Goal: Task Accomplishment & Management: Manage account settings

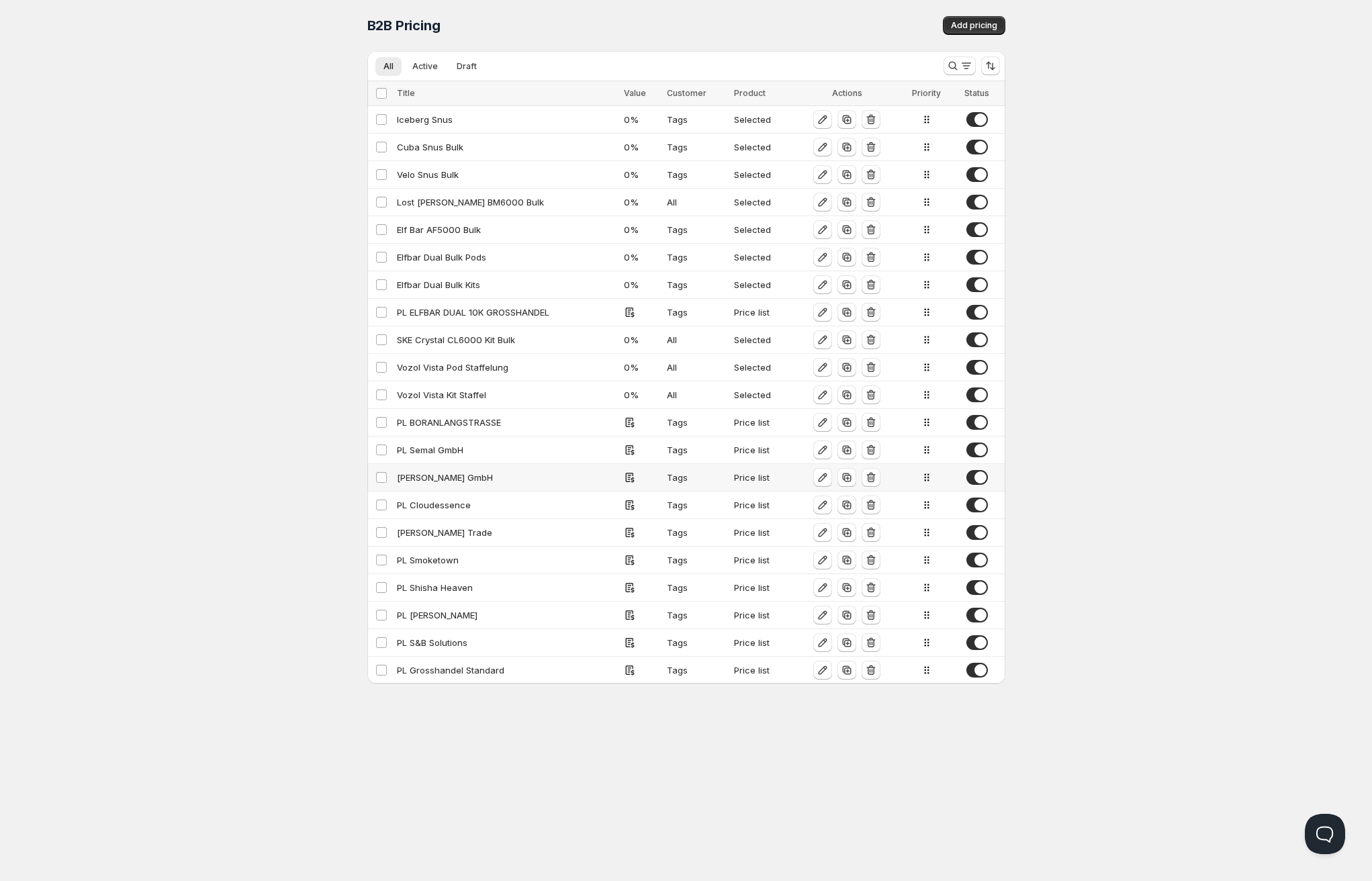
click at [448, 475] on div "[PERSON_NAME] GmbH" at bounding box center [506, 477] width 219 height 13
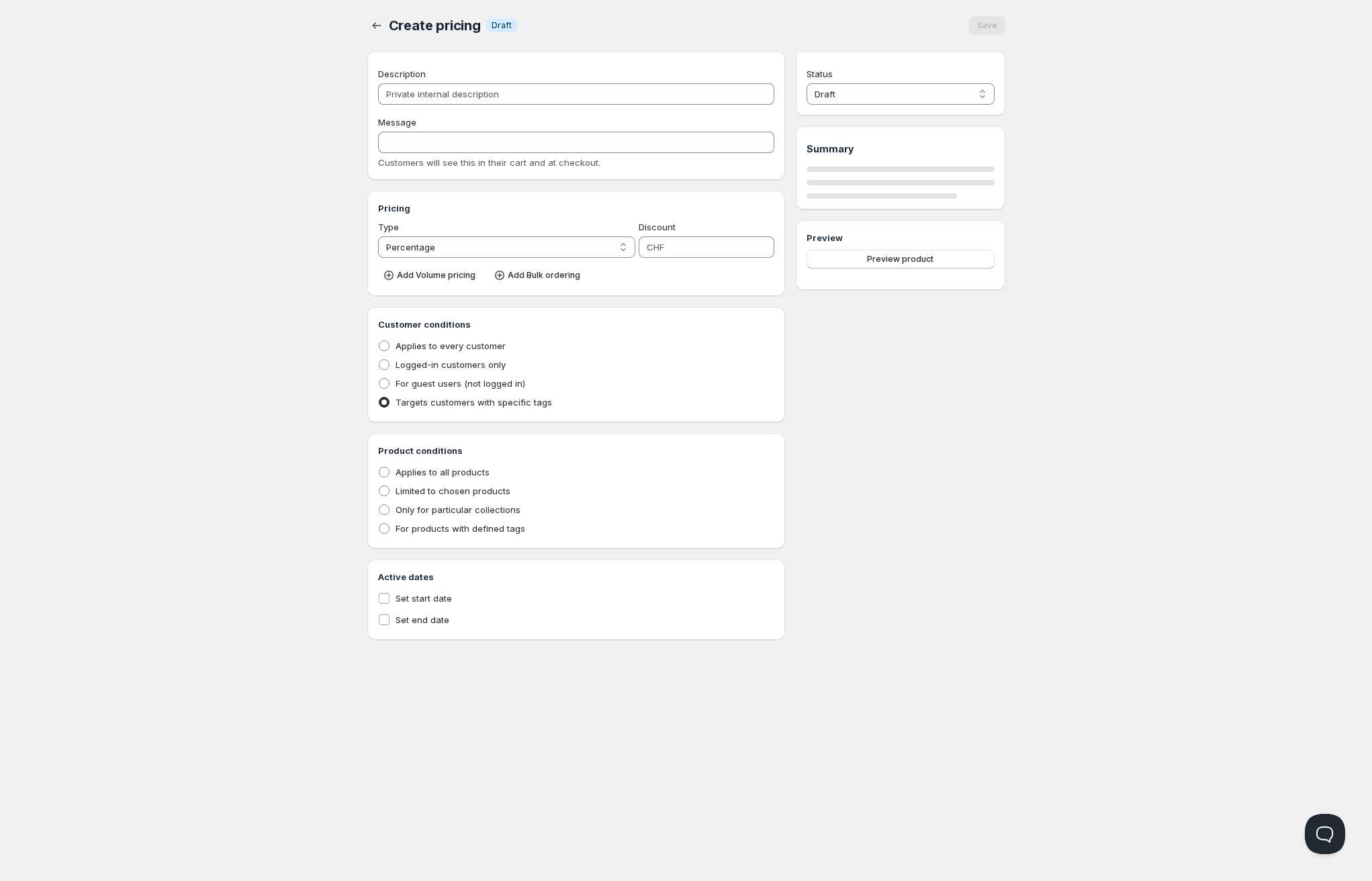
type input "[PERSON_NAME] GmbH"
type input "Special"
radio input "true"
select select "1"
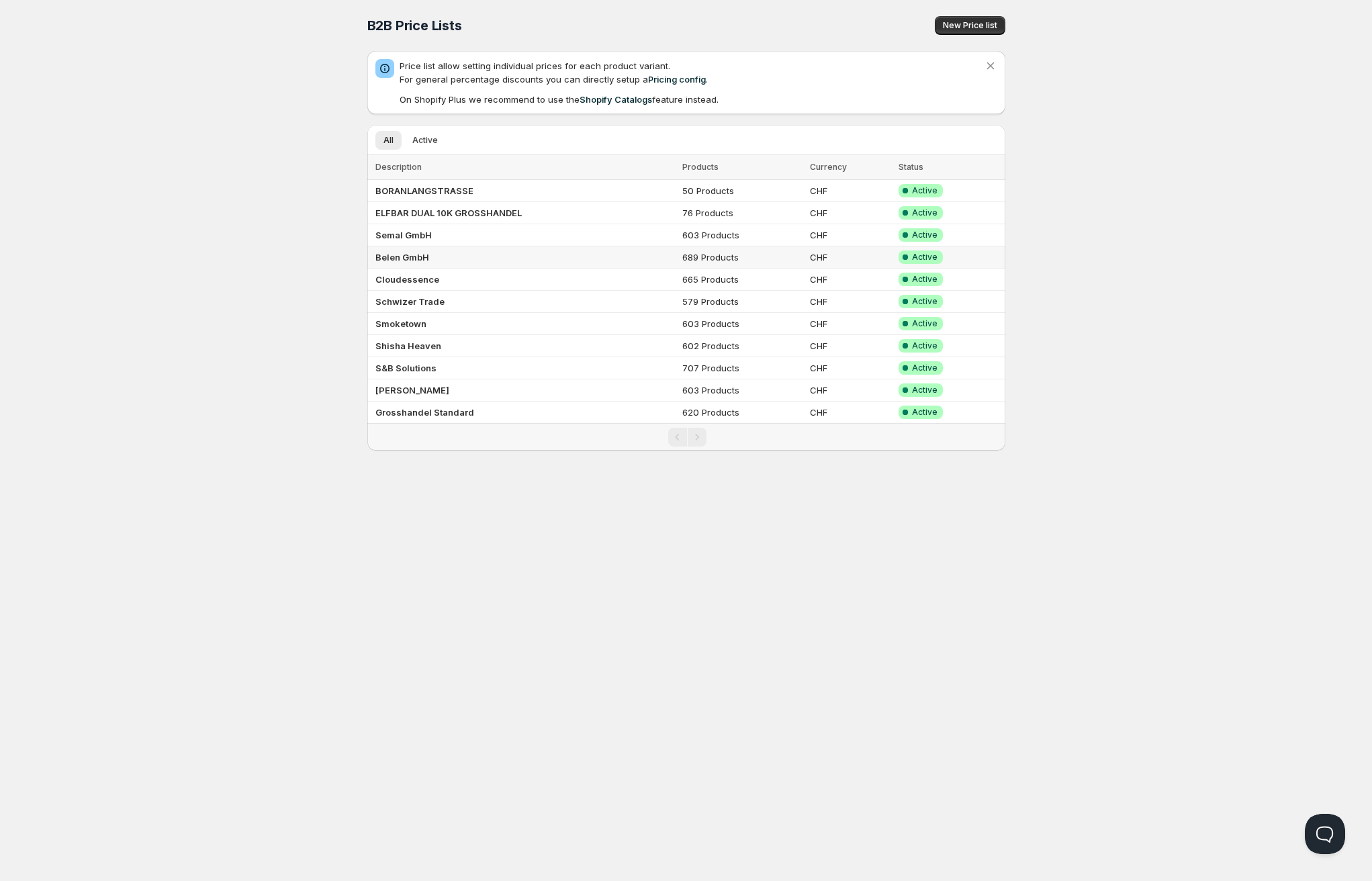
click at [410, 256] on b "Belen GmbH" at bounding box center [403, 257] width 54 height 11
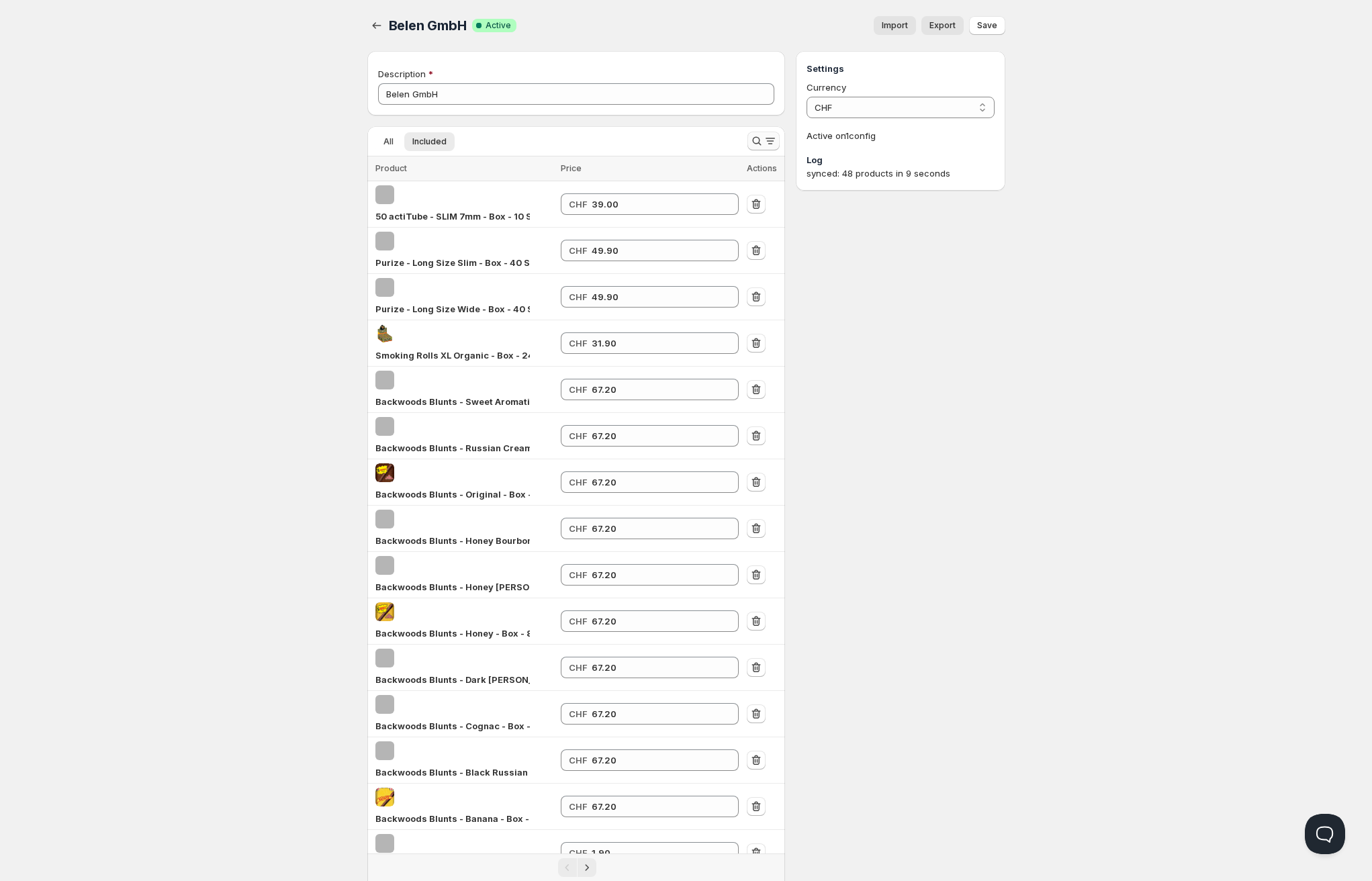
click at [757, 140] on icon "Search and filter results" at bounding box center [757, 141] width 13 height 13
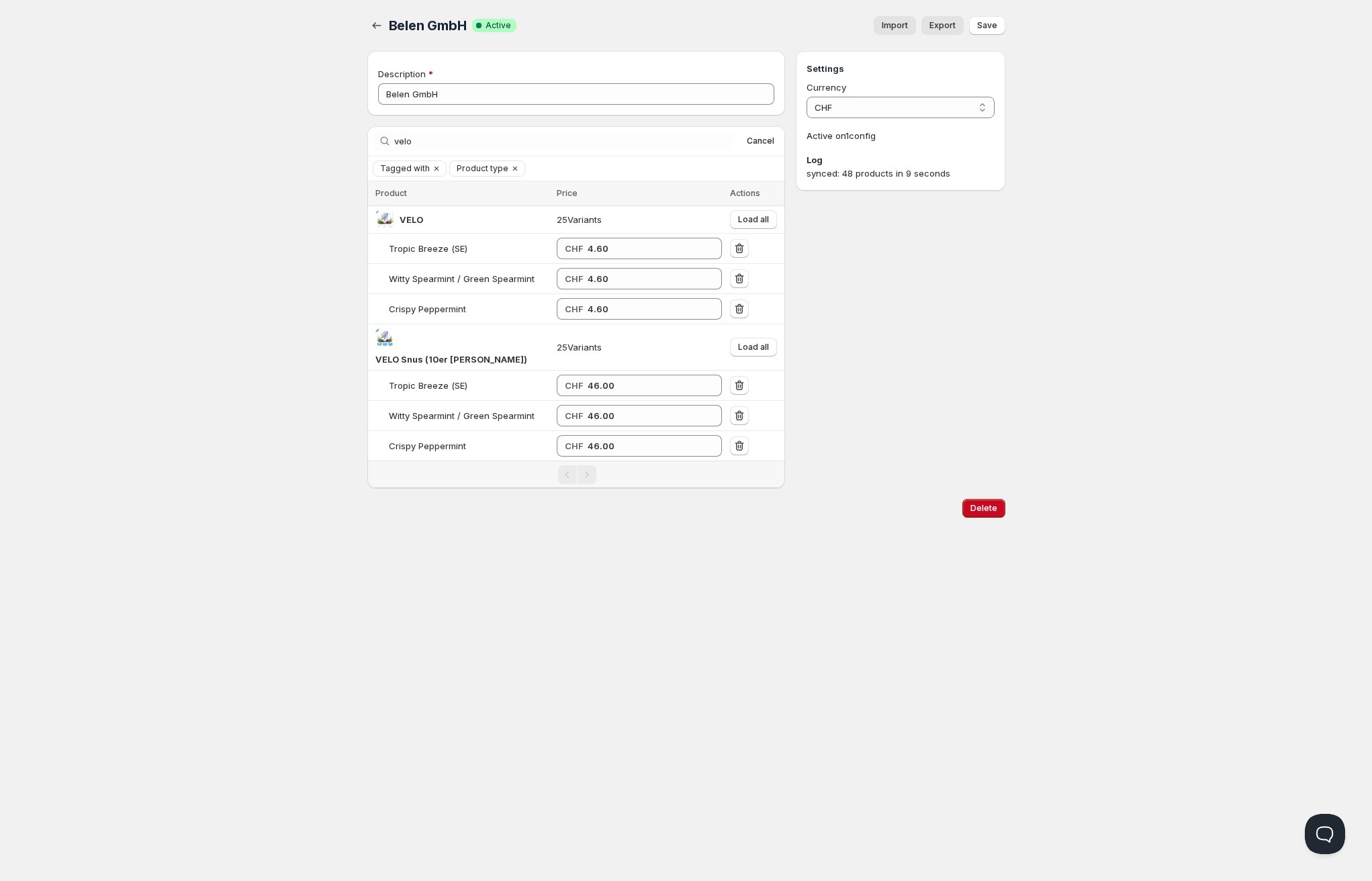
click at [241, 315] on div "Home Pricing Price lists Forms Submissions Settings Features Plans Belen GmbH. …" at bounding box center [686, 440] width 1372 height 881
click at [555, 142] on input "velo" at bounding box center [551, 141] width 315 height 19
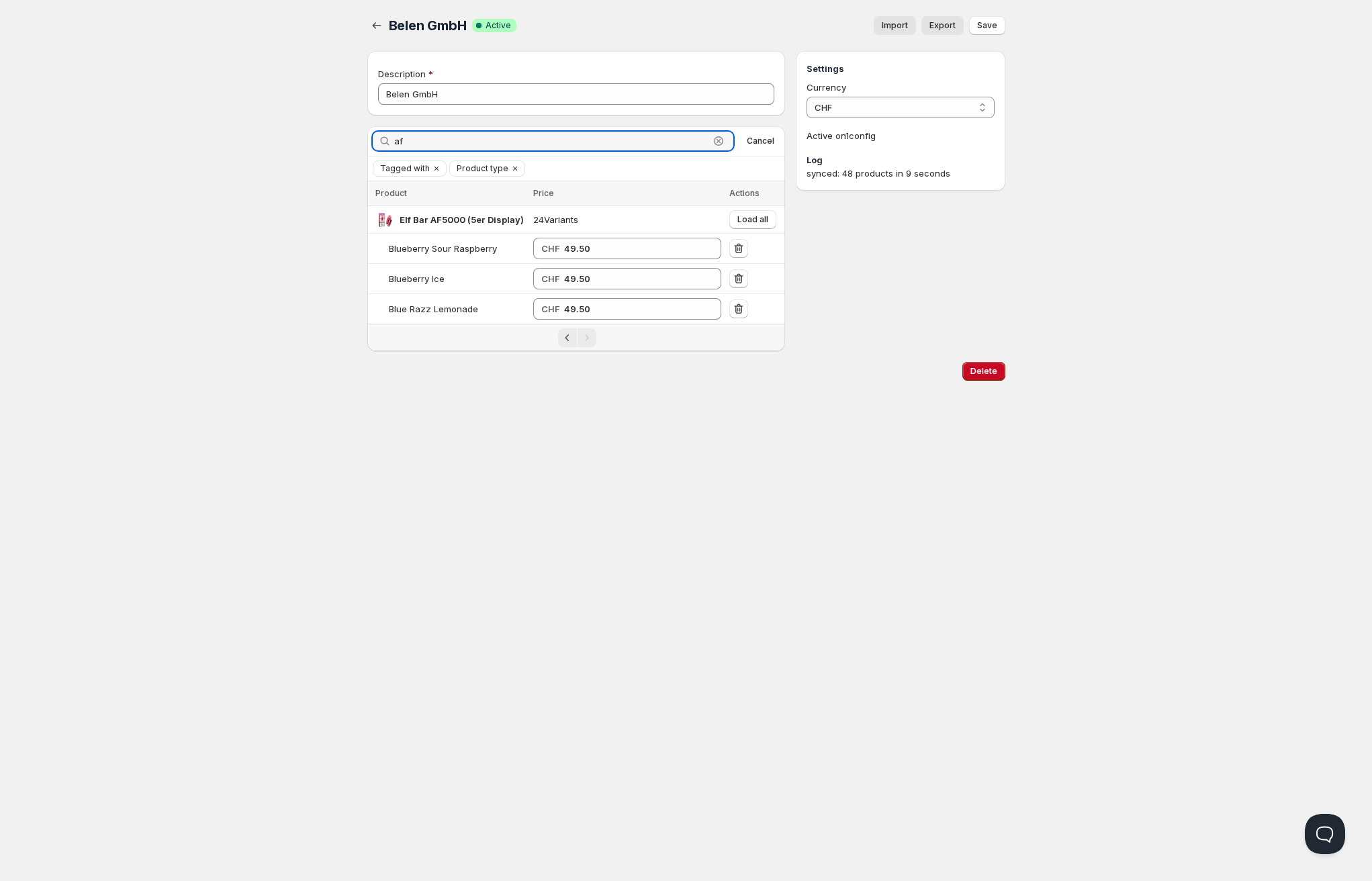
type input "af"
drag, startPoint x: 699, startPoint y: 533, endPoint x: 699, endPoint y: 515, distance: 18.0
click at [699, 526] on div "Home Pricing Price lists Forms Submissions Settings Features Plans Belen GmbH. …" at bounding box center [686, 440] width 1372 height 881
click at [217, 221] on div "Home Pricing Price lists Forms Submissions Settings Features Plans Belen GmbH. …" at bounding box center [686, 440] width 1372 height 881
drag, startPoint x: 207, startPoint y: 183, endPoint x: 175, endPoint y: 194, distance: 33.8
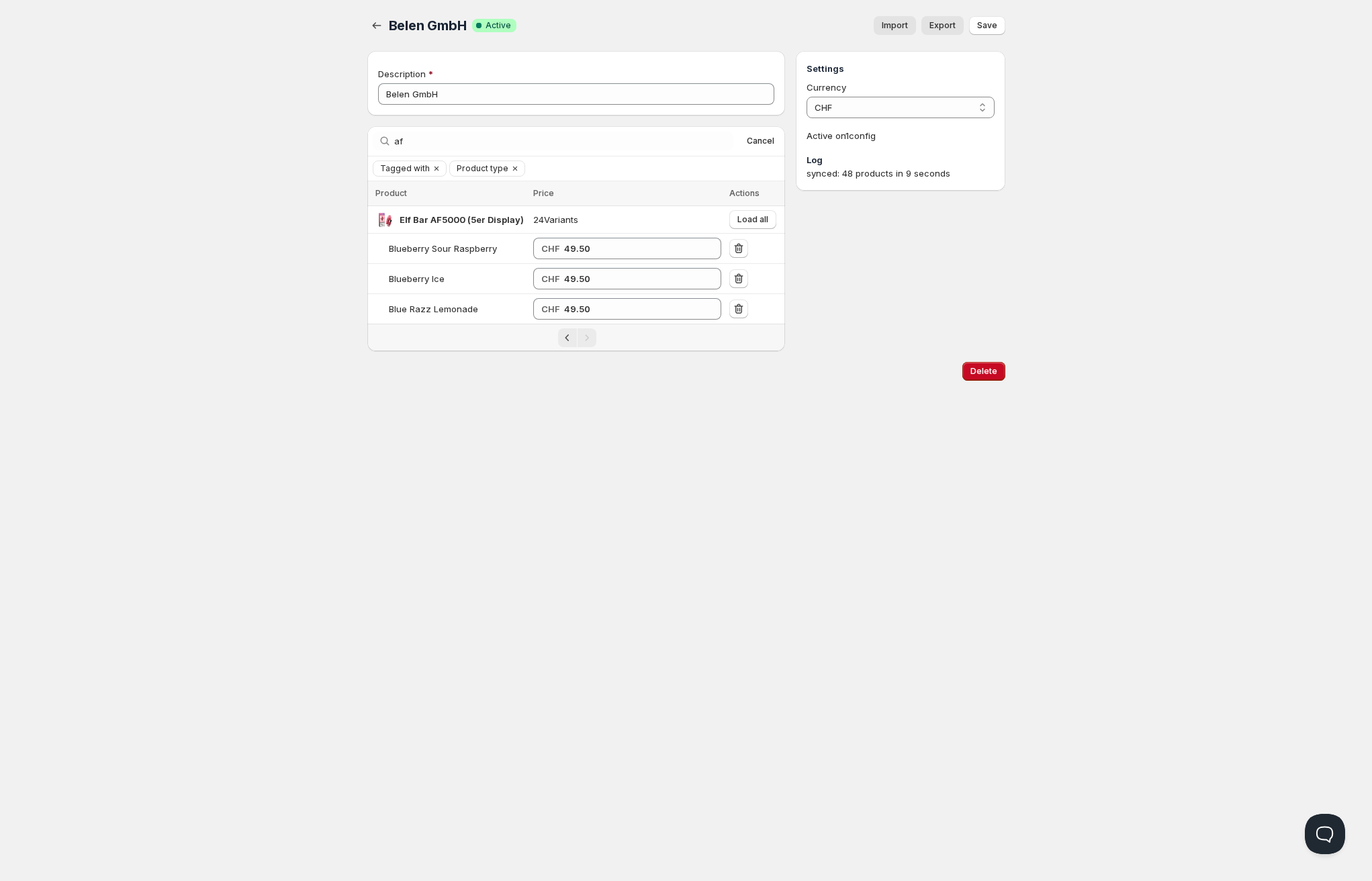
click at [207, 185] on div "Home Pricing Price lists Forms Submissions Settings Features Plans Belen GmbH. …" at bounding box center [686, 440] width 1372 height 881
